Goal: Task Accomplishment & Management: Use online tool/utility

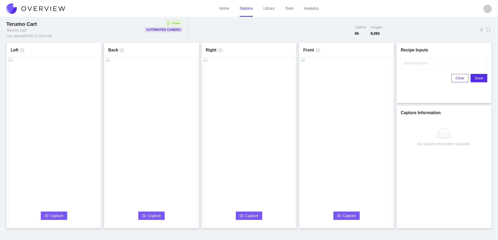
click at [55, 215] on span "Capture" at bounding box center [56, 216] width 13 height 6
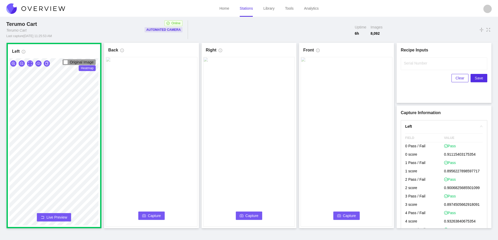
click at [151, 216] on span "Capture" at bounding box center [154, 216] width 13 height 6
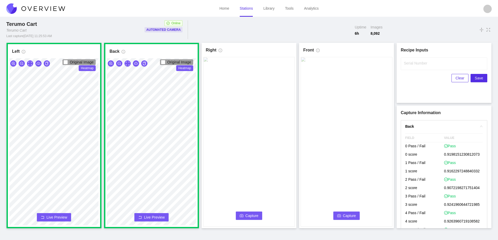
click at [247, 215] on span "Capture" at bounding box center [251, 216] width 13 height 6
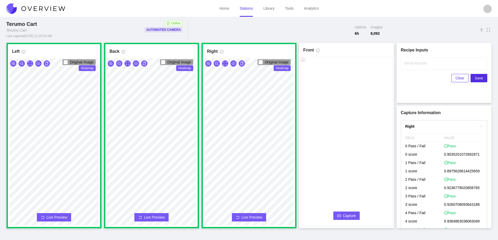
click at [344, 214] on span "Capture" at bounding box center [349, 216] width 13 height 6
click at [412, 68] on input "Serial Number" at bounding box center [444, 63] width 86 height 13
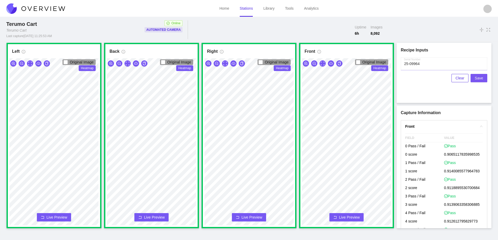
type input "25-09964"
click at [479, 77] on span "Save" at bounding box center [479, 78] width 8 height 6
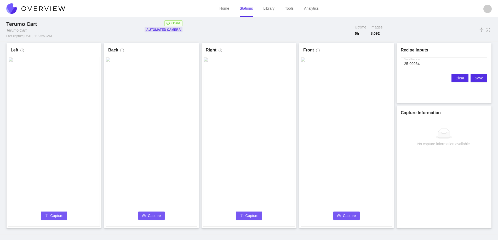
click at [461, 78] on span "Clear" at bounding box center [459, 78] width 9 height 6
click at [52, 214] on span "Capture" at bounding box center [56, 216] width 13 height 6
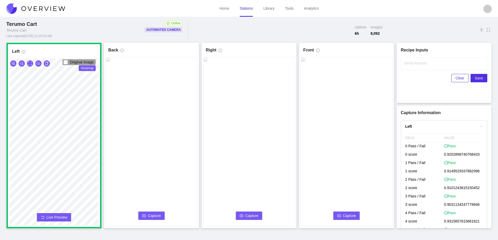
click at [150, 213] on span "Capture" at bounding box center [154, 216] width 13 height 6
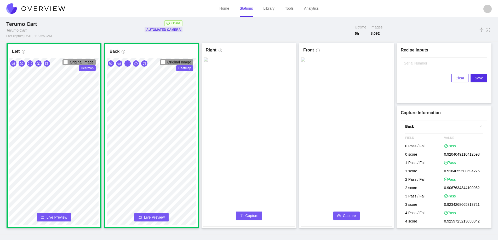
click at [250, 215] on span "Capture" at bounding box center [251, 216] width 13 height 6
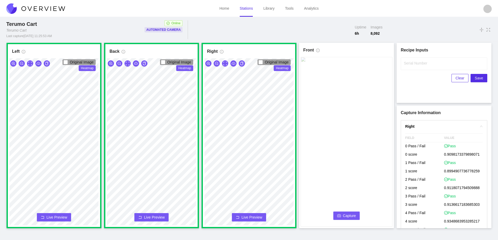
click at [346, 210] on video at bounding box center [347, 142] width 92 height 170
click at [348, 213] on span "Capture" at bounding box center [349, 216] width 13 height 6
click at [408, 57] on div "Recipe Inputs Serial Number Clear Save" at bounding box center [444, 73] width 86 height 52
click at [411, 66] on input "Serial Number" at bounding box center [444, 63] width 86 height 13
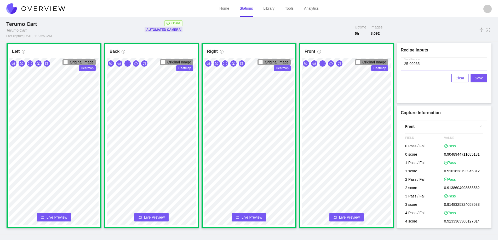
type input "25-09965"
click at [476, 77] on span "Save" at bounding box center [479, 78] width 8 height 6
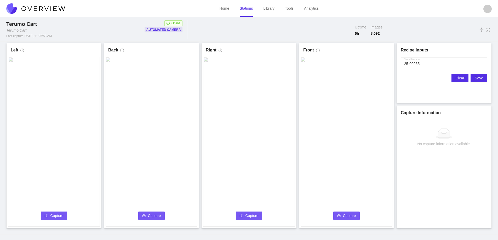
click at [458, 76] on span "Clear" at bounding box center [459, 78] width 9 height 6
click at [55, 216] on span "Capture" at bounding box center [56, 216] width 13 height 6
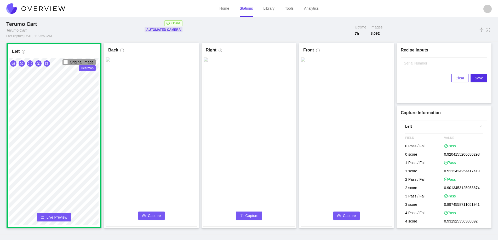
click at [159, 213] on button "Capture" at bounding box center [151, 216] width 27 height 8
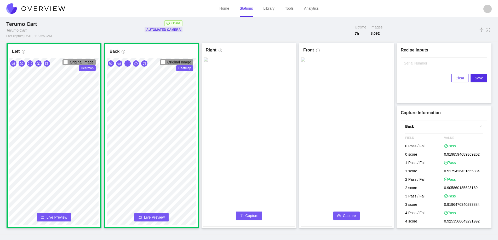
click at [245, 213] on button "Capture" at bounding box center [249, 216] width 27 height 8
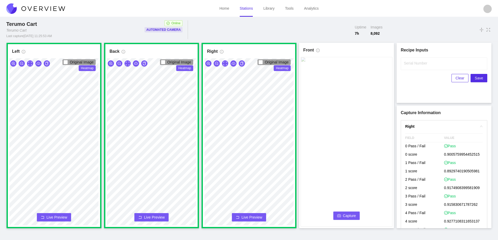
click at [347, 216] on span "Capture" at bounding box center [349, 216] width 13 height 6
click at [416, 68] on input "Serial Number" at bounding box center [444, 63] width 86 height 13
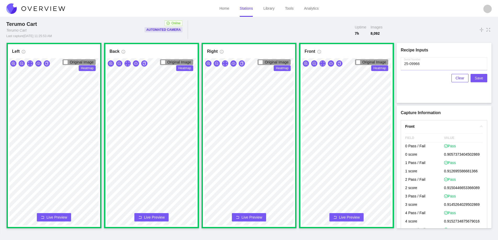
type input "25-09966"
click at [480, 78] on span "Save" at bounding box center [479, 78] width 8 height 6
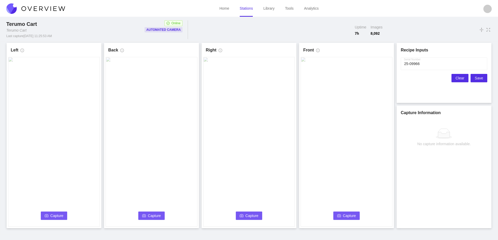
click at [459, 78] on span "Clear" at bounding box center [459, 78] width 9 height 6
click at [57, 217] on span "Capture" at bounding box center [56, 216] width 13 height 6
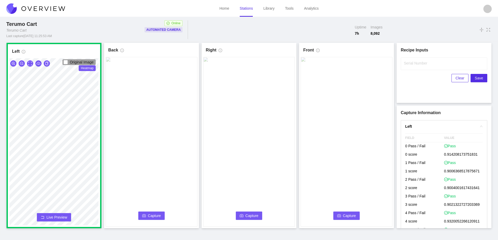
click at [144, 215] on icon "camera" at bounding box center [144, 216] width 4 height 4
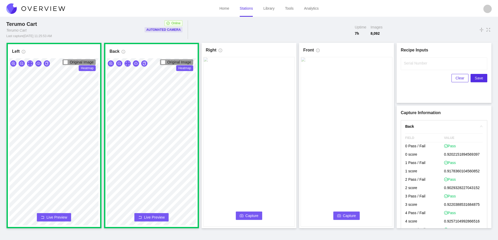
click at [249, 215] on span "Capture" at bounding box center [251, 216] width 13 height 6
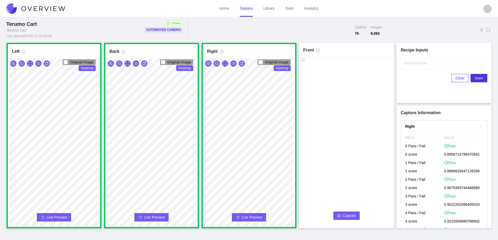
click at [350, 215] on span "Capture" at bounding box center [349, 216] width 13 height 6
click at [413, 69] on input "Serial Number" at bounding box center [444, 63] width 86 height 13
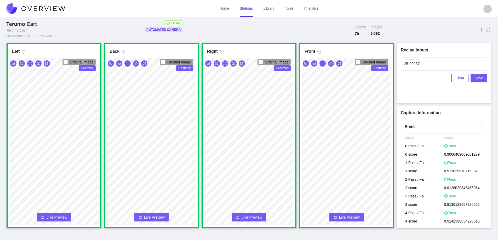
type input "25-09967"
click at [480, 77] on span "Save" at bounding box center [479, 78] width 8 height 6
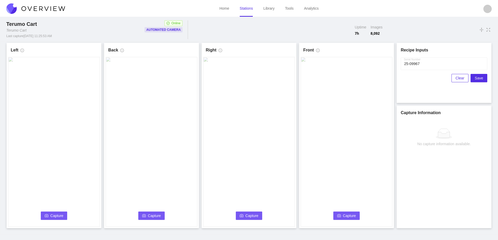
drag, startPoint x: 455, startPoint y: 78, endPoint x: 452, endPoint y: 78, distance: 2.9
click at [453, 78] on button "Clear" at bounding box center [459, 78] width 17 height 8
click at [45, 213] on button "Capture" at bounding box center [54, 216] width 27 height 8
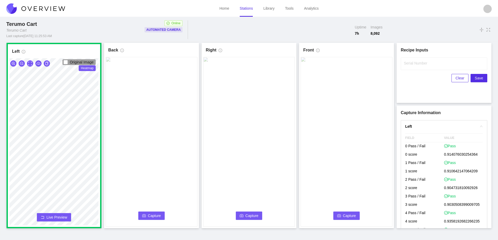
click at [146, 216] on button "Capture" at bounding box center [151, 216] width 27 height 8
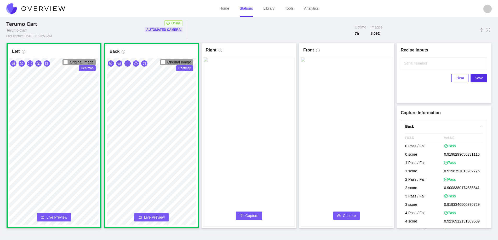
click at [242, 212] on button "Capture" at bounding box center [249, 216] width 27 height 8
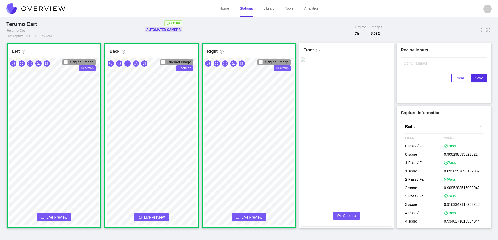
click at [347, 216] on span "Capture" at bounding box center [349, 216] width 13 height 6
click at [412, 64] on label "Serial Number" at bounding box center [415, 63] width 23 height 5
click at [412, 64] on input "Serial Number" at bounding box center [444, 63] width 86 height 13
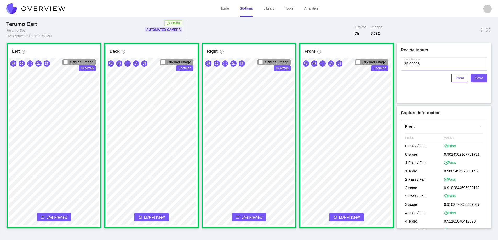
type input "25-09968"
click at [484, 76] on button "Save" at bounding box center [478, 78] width 17 height 8
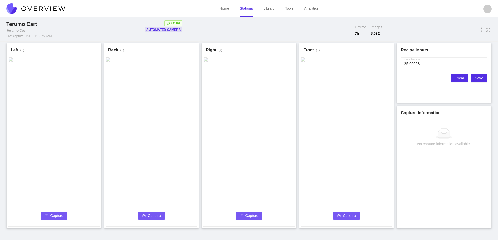
drag, startPoint x: 460, startPoint y: 77, endPoint x: 458, endPoint y: 81, distance: 3.9
click at [460, 79] on span "Clear" at bounding box center [459, 78] width 9 height 6
click at [49, 216] on button "Capture" at bounding box center [54, 216] width 27 height 8
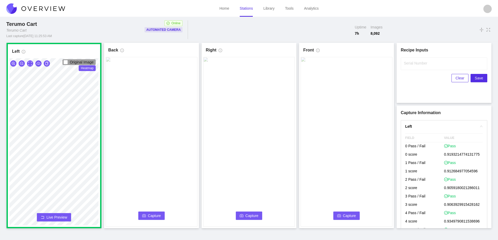
click at [147, 214] on button "Capture" at bounding box center [151, 216] width 27 height 8
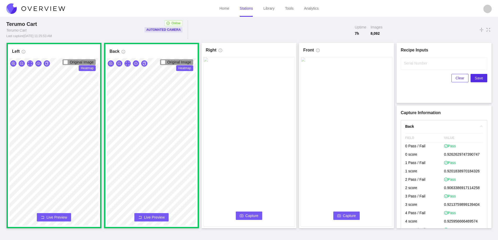
click at [254, 216] on span "Capture" at bounding box center [251, 216] width 13 height 6
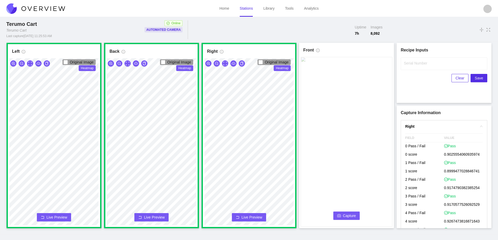
click at [348, 215] on span "Capture" at bounding box center [349, 216] width 13 height 6
click at [409, 62] on label "Serial Number" at bounding box center [415, 63] width 23 height 5
click at [409, 62] on input "Serial Number" at bounding box center [444, 63] width 86 height 13
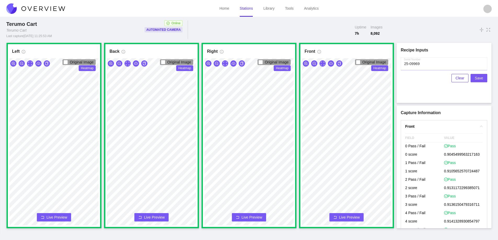
type input "25-09969"
click at [479, 78] on span "Save" at bounding box center [479, 78] width 8 height 6
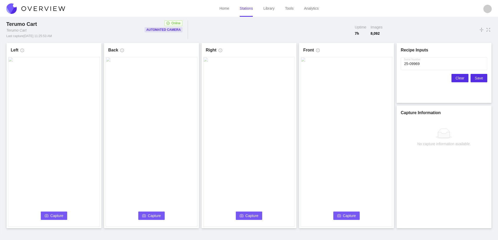
click at [458, 78] on span "Clear" at bounding box center [459, 78] width 9 height 6
click at [49, 214] on button "Capture" at bounding box center [54, 216] width 27 height 8
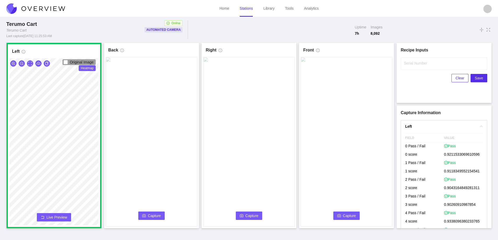
click at [153, 216] on span "Capture" at bounding box center [154, 216] width 13 height 6
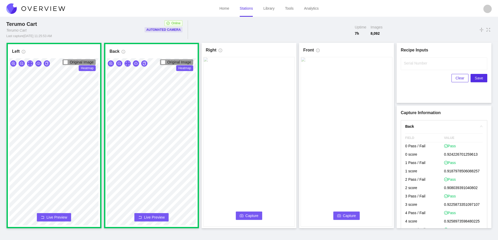
click at [250, 216] on span "Capture" at bounding box center [251, 216] width 13 height 6
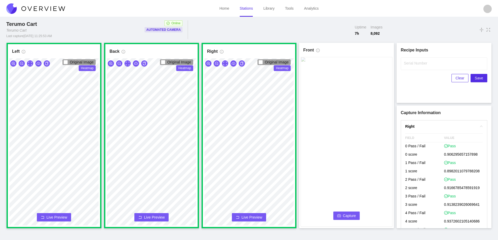
click at [345, 215] on span "Capture" at bounding box center [349, 216] width 13 height 6
click at [408, 65] on label "Serial Number" at bounding box center [415, 63] width 23 height 5
click at [408, 65] on input "Serial Number" at bounding box center [444, 63] width 86 height 13
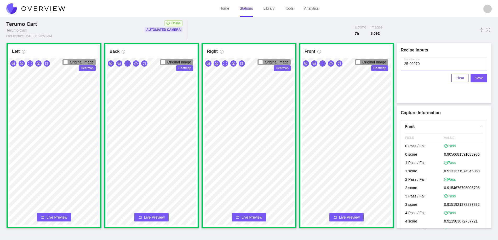
type input "25-09970"
click at [480, 79] on span "Save" at bounding box center [479, 78] width 8 height 6
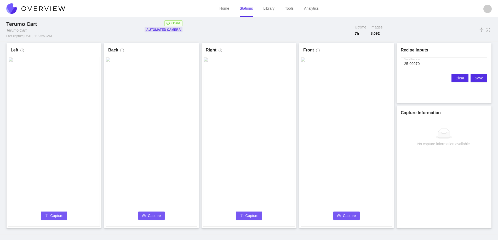
click at [463, 76] on span "Clear" at bounding box center [459, 78] width 9 height 6
click at [55, 218] on span "Capture" at bounding box center [56, 216] width 13 height 6
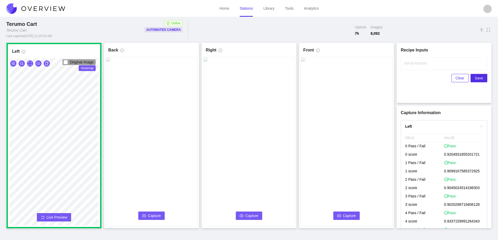
click at [141, 215] on button "Capture" at bounding box center [151, 216] width 27 height 8
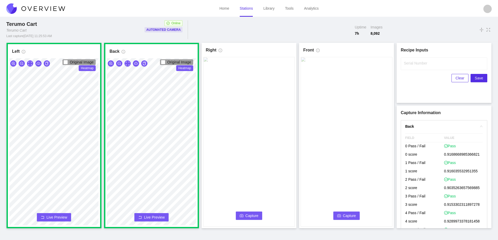
click at [243, 215] on icon "camera" at bounding box center [242, 216] width 4 height 4
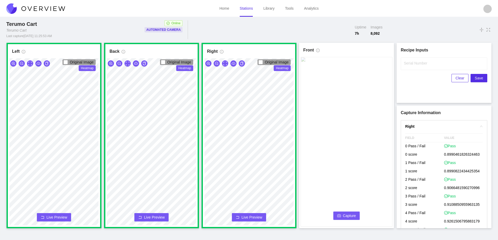
click at [352, 214] on span "Capture" at bounding box center [349, 216] width 13 height 6
click at [409, 63] on label "Serial Number" at bounding box center [415, 63] width 23 height 5
click at [409, 63] on input "Serial Number" at bounding box center [444, 63] width 86 height 13
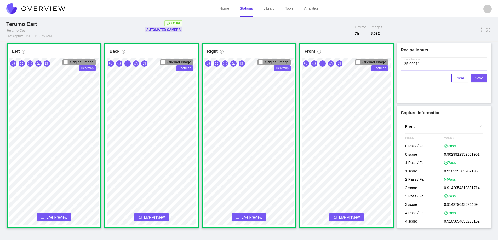
type input "25-09971"
click at [478, 76] on span "Save" at bounding box center [479, 78] width 8 height 6
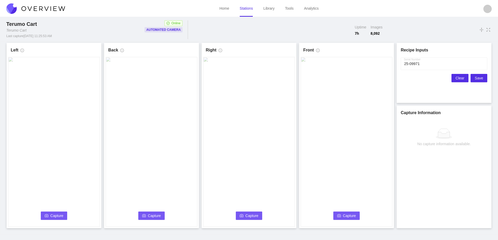
click at [458, 78] on span "Clear" at bounding box center [459, 78] width 9 height 6
click at [53, 217] on span "Capture" at bounding box center [56, 216] width 13 height 6
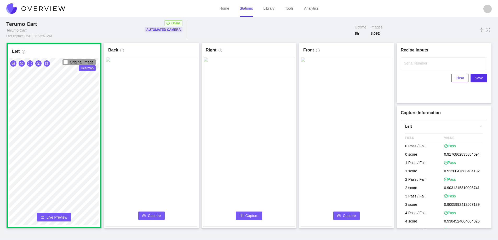
click at [151, 212] on button "Capture" at bounding box center [151, 216] width 27 height 8
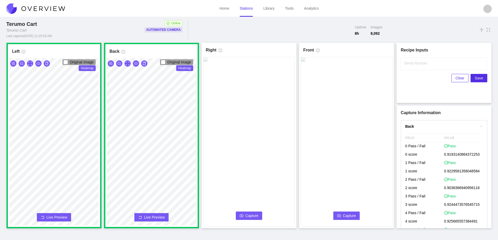
click at [246, 216] on span "Capture" at bounding box center [251, 216] width 13 height 6
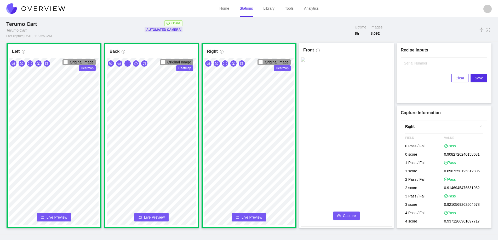
click at [350, 215] on span "Capture" at bounding box center [349, 216] width 13 height 6
click at [411, 66] on input "Serial Number" at bounding box center [444, 63] width 86 height 13
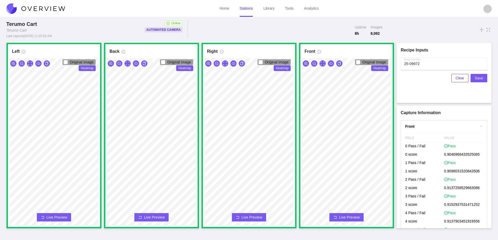
type input "25-09972"
click at [480, 77] on span "Save" at bounding box center [479, 78] width 8 height 6
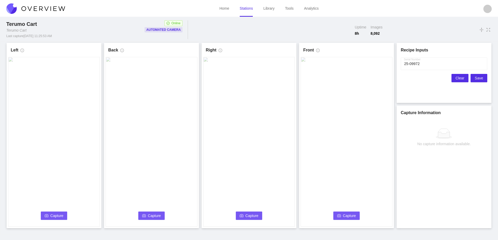
click at [457, 78] on span "Clear" at bounding box center [459, 78] width 9 height 6
click at [48, 215] on icon "camera" at bounding box center [47, 215] width 4 height 3
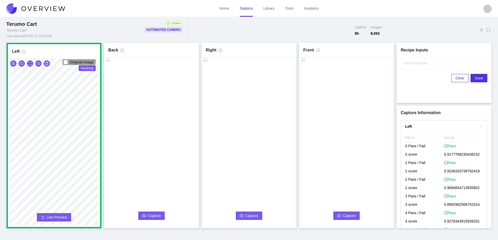
click at [147, 218] on button "Capture" at bounding box center [151, 216] width 27 height 8
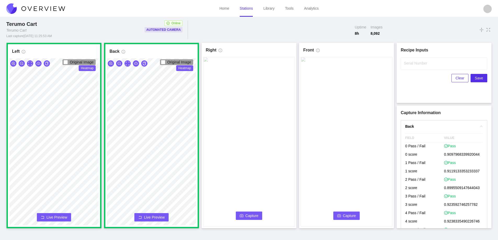
click at [243, 213] on button "Capture" at bounding box center [249, 216] width 27 height 8
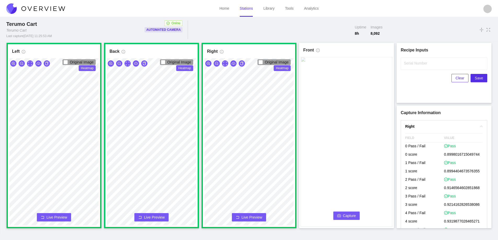
click at [343, 215] on span "Capture" at bounding box center [349, 216] width 13 height 6
click at [405, 64] on label "Serial Number" at bounding box center [415, 63] width 23 height 5
click at [405, 64] on input "Serial Number" at bounding box center [444, 63] width 86 height 13
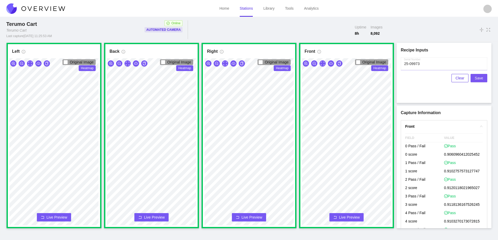
type input "25-09973"
click at [479, 77] on span "Save" at bounding box center [479, 78] width 8 height 6
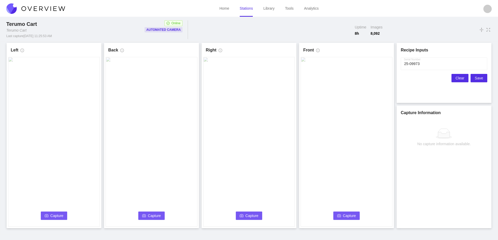
click at [458, 78] on span "Clear" at bounding box center [459, 78] width 9 height 6
drag, startPoint x: 49, startPoint y: 217, endPoint x: 44, endPoint y: 232, distance: 15.7
click at [49, 217] on button "Capture" at bounding box center [54, 216] width 27 height 8
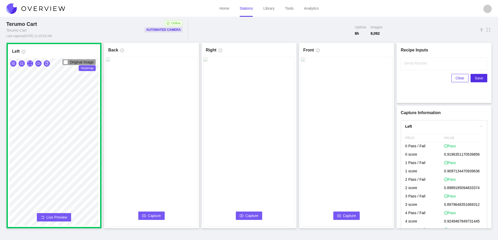
click at [144, 216] on icon "camera" at bounding box center [144, 216] width 4 height 4
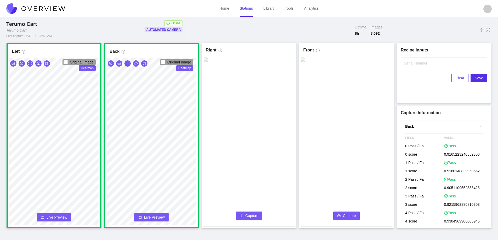
click at [341, 215] on icon "camera" at bounding box center [339, 216] width 4 height 4
click at [252, 215] on span "Capture" at bounding box center [251, 216] width 13 height 6
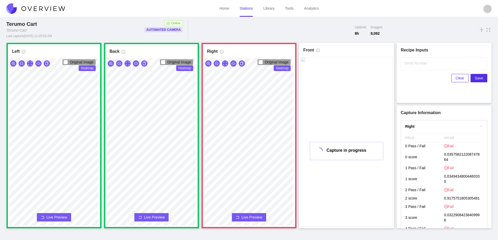
click at [251, 217] on span "Live Preview" at bounding box center [251, 217] width 21 height 5
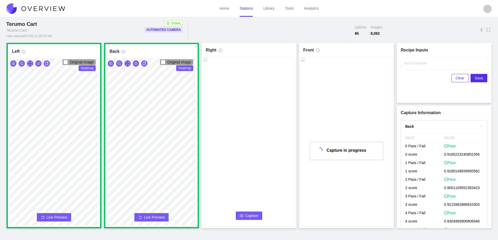
click at [153, 215] on span "Live Preview" at bounding box center [154, 217] width 21 height 5
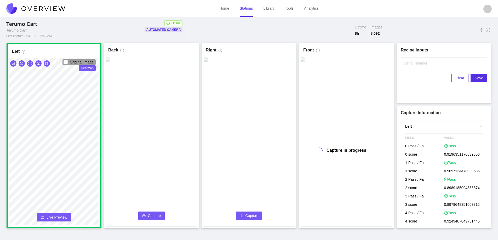
drag, startPoint x: 41, startPoint y: 217, endPoint x: 99, endPoint y: 159, distance: 81.9
click at [42, 217] on icon "rollback" at bounding box center [43, 218] width 4 height 4
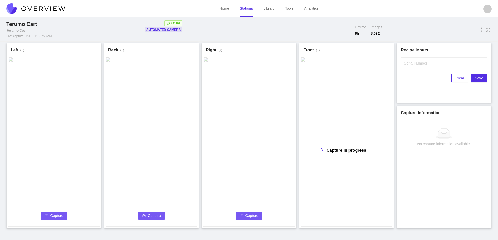
click at [245, 6] on link "Stations" at bounding box center [246, 8] width 13 height 4
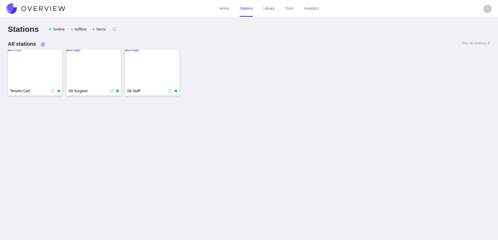
click at [40, 70] on img at bounding box center [35, 68] width 54 height 42
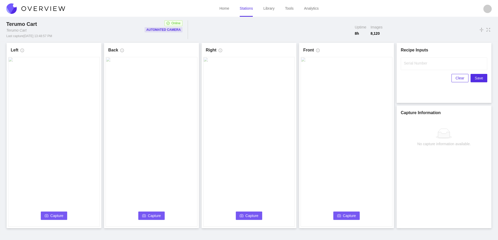
click at [52, 215] on span "Capture" at bounding box center [56, 216] width 13 height 6
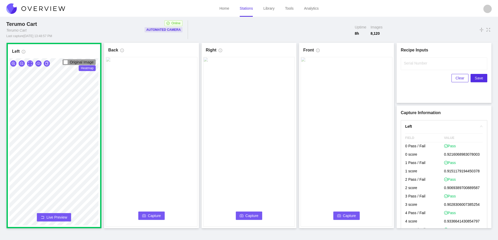
click at [145, 215] on icon "camera" at bounding box center [144, 216] width 4 height 4
click at [246, 10] on link "Stations" at bounding box center [246, 8] width 13 height 4
